Goal: Task Accomplishment & Management: Manage account settings

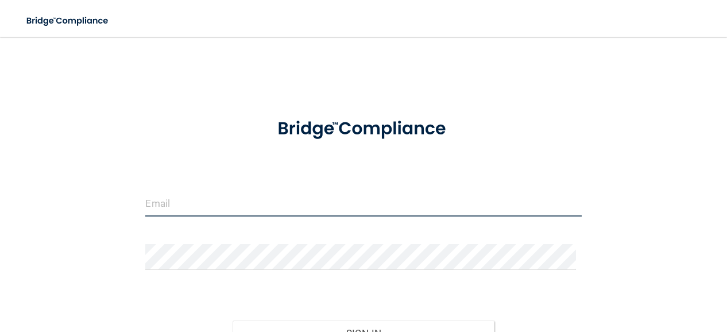
click at [165, 209] on input "email" at bounding box center [363, 204] width 436 height 26
type input "[EMAIL_ADDRESS][DOMAIN_NAME]"
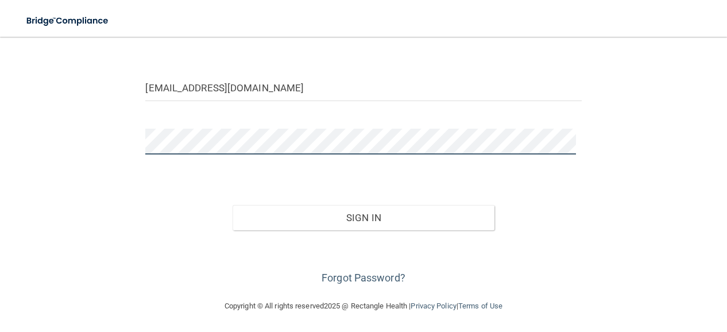
scroll to position [116, 0]
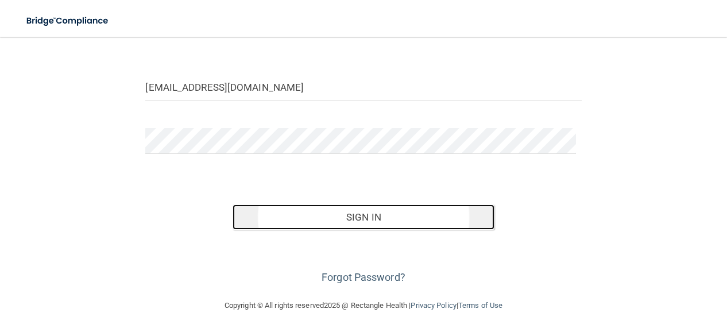
click at [360, 224] on button "Sign In" at bounding box center [363, 216] width 261 height 25
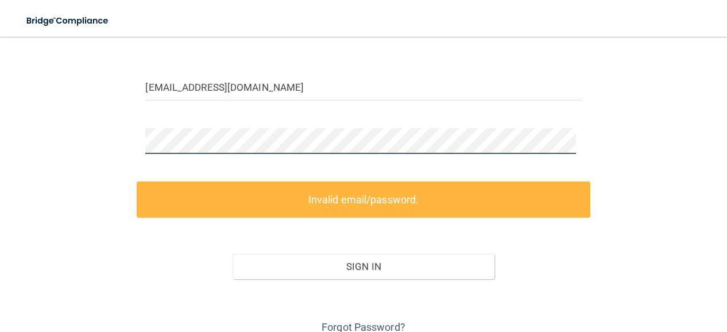
click at [15, 195] on main "pfdllc@comcast.net Invalid email/password. You don't have permission to access …" at bounding box center [363, 184] width 727 height 295
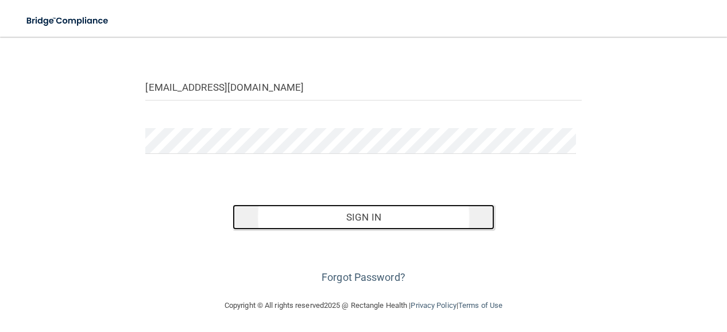
click at [339, 216] on button "Sign In" at bounding box center [363, 216] width 261 height 25
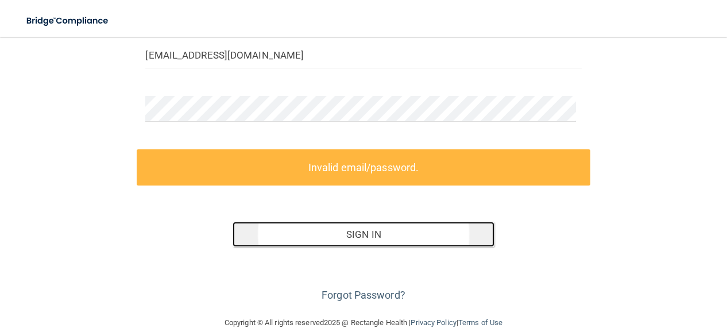
scroll to position [165, 0]
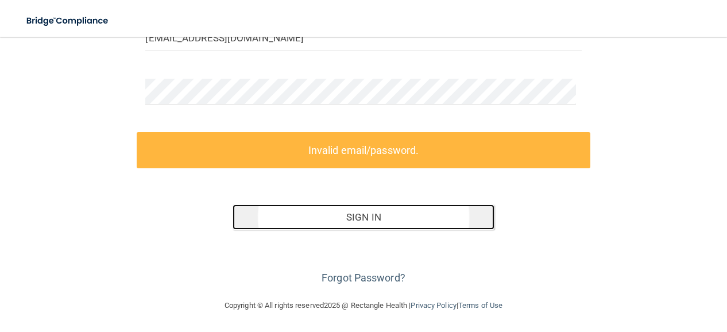
click at [339, 217] on button "Sign In" at bounding box center [363, 216] width 261 height 25
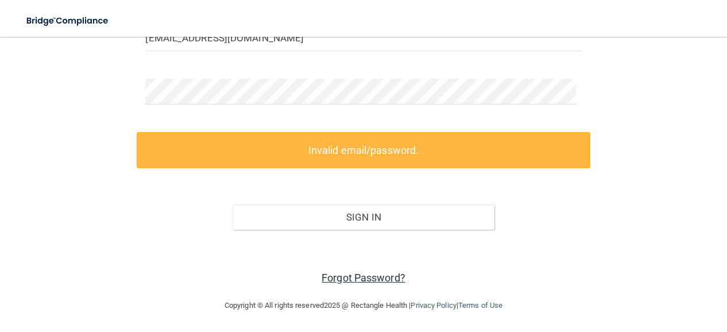
click at [347, 279] on link "Forgot Password?" at bounding box center [364, 278] width 84 height 12
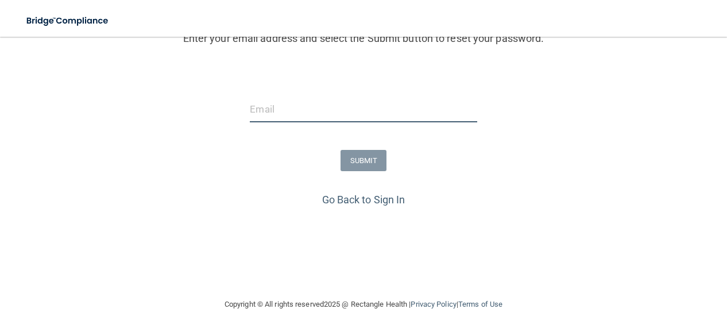
click at [281, 103] on input "email" at bounding box center [363, 109] width 227 height 26
type input "[EMAIL_ADDRESS][DOMAIN_NAME]"
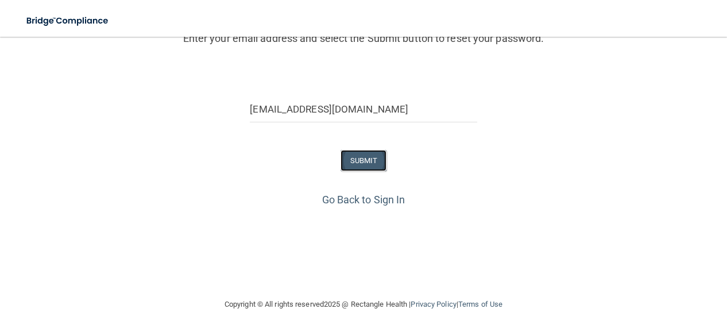
click at [371, 156] on button "SUBMIT" at bounding box center [364, 160] width 47 height 21
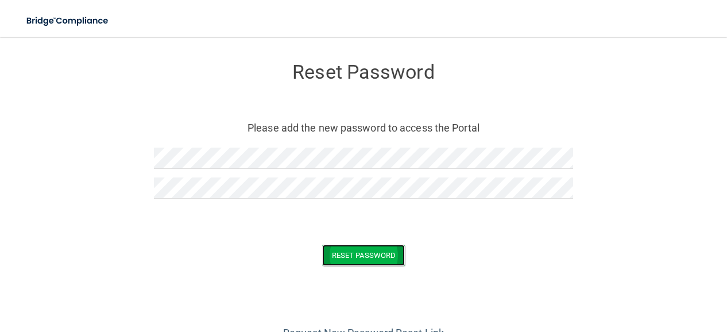
click at [354, 256] on button "Reset Password" at bounding box center [363, 255] width 83 height 21
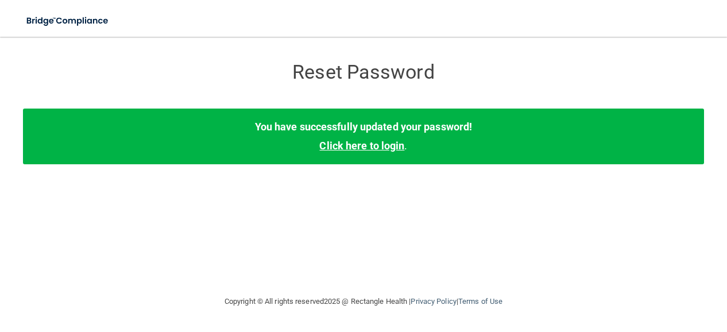
click at [361, 146] on link "Click here to login" at bounding box center [361, 146] width 85 height 12
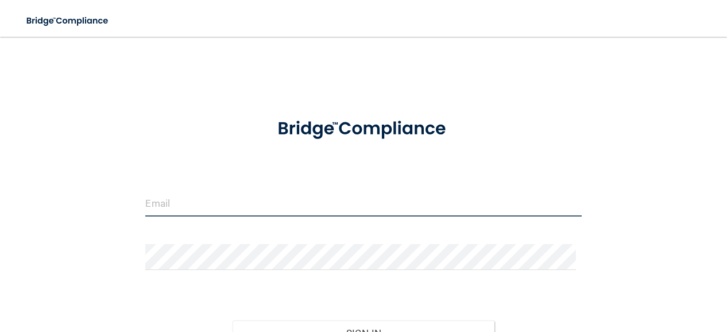
type input "[EMAIL_ADDRESS][DOMAIN_NAME]"
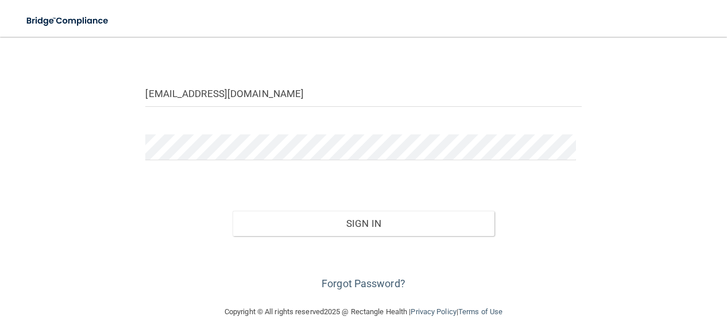
scroll to position [116, 0]
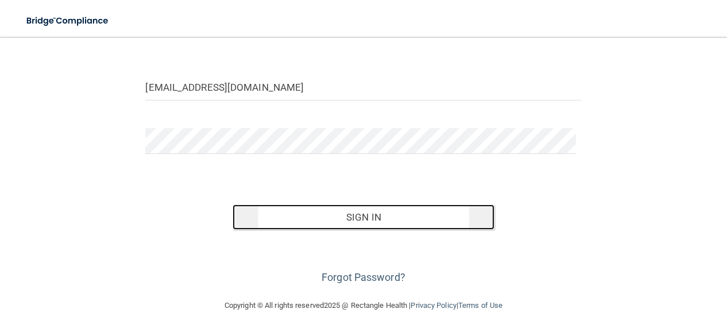
click at [366, 207] on button "Sign In" at bounding box center [363, 216] width 261 height 25
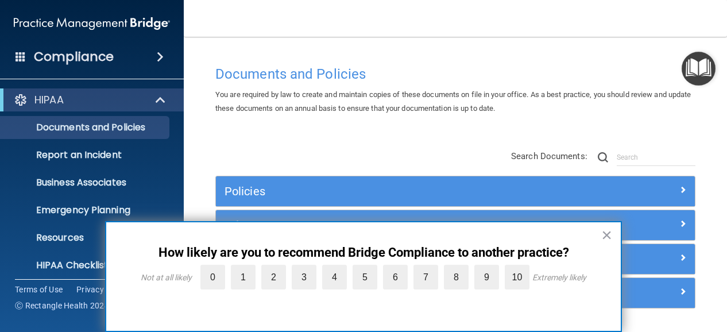
click at [610, 233] on button "×" at bounding box center [606, 235] width 11 height 18
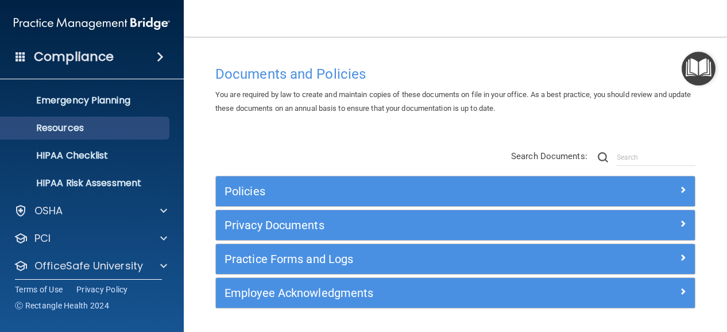
scroll to position [115, 0]
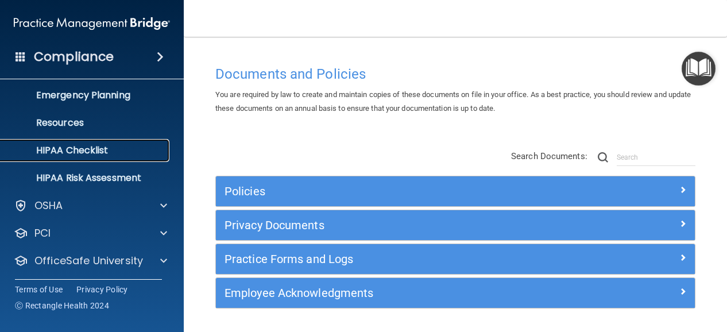
click at [79, 154] on p "HIPAA Checklist" at bounding box center [85, 150] width 157 height 11
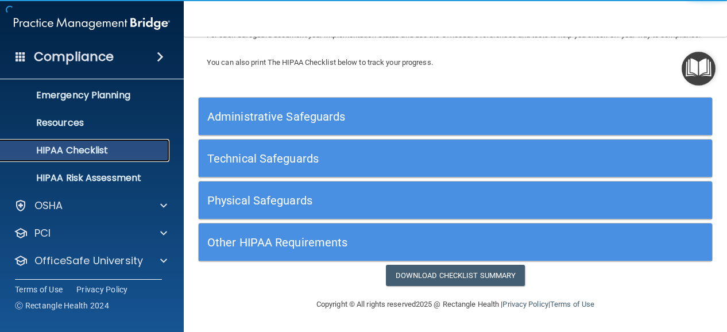
scroll to position [115, 0]
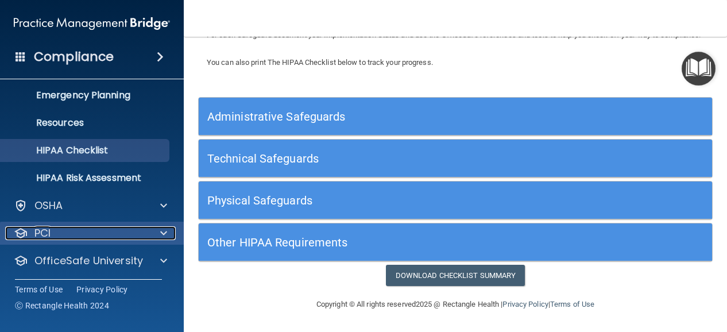
click at [49, 233] on p "PCI" at bounding box center [42, 233] width 16 height 14
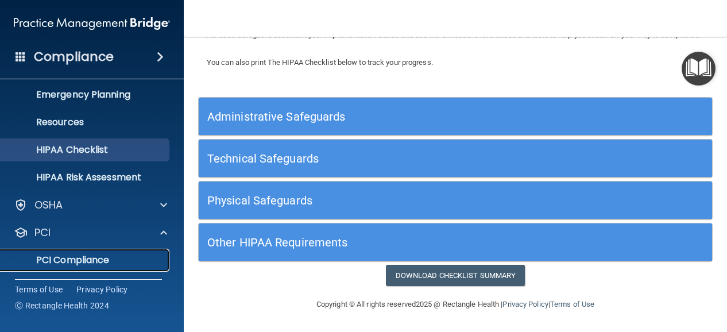
click at [85, 260] on p "PCI Compliance" at bounding box center [85, 259] width 157 height 11
click at [88, 257] on p "PCI Compliance" at bounding box center [85, 259] width 157 height 11
